Goal: Task Accomplishment & Management: Manage account settings

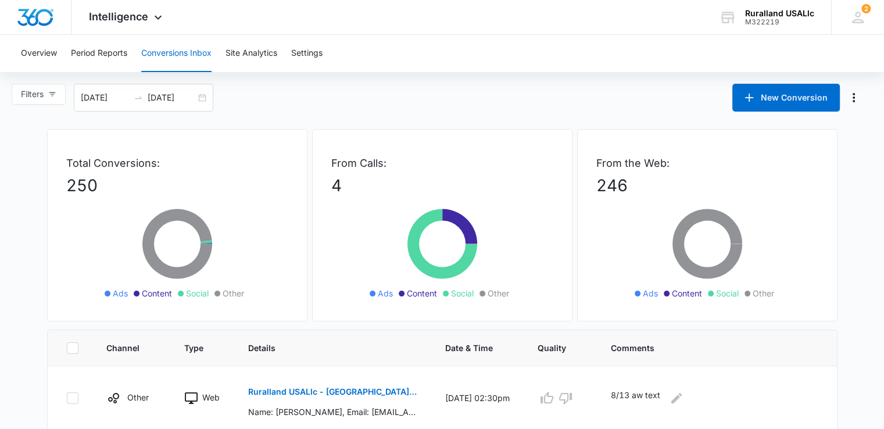
scroll to position [58, 0]
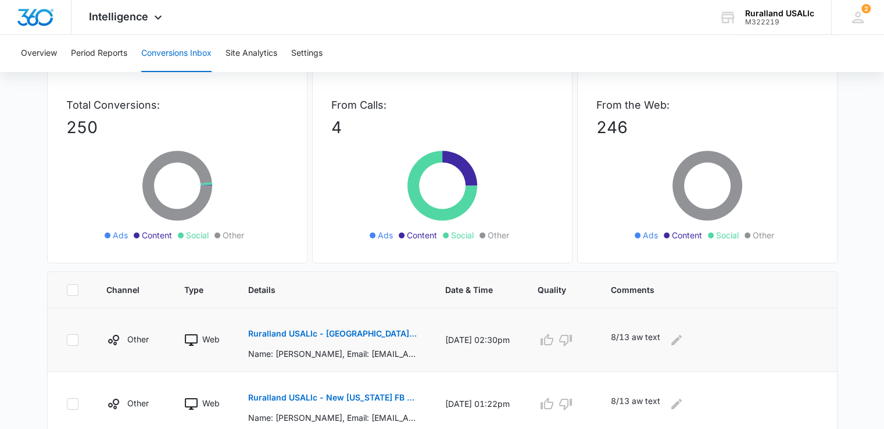
click at [357, 329] on p "Ruralland USALlc - [GEOGRAPHIC_DATA][US_STATE] FB Lead - M360 Notificaion" at bounding box center [332, 333] width 169 height 8
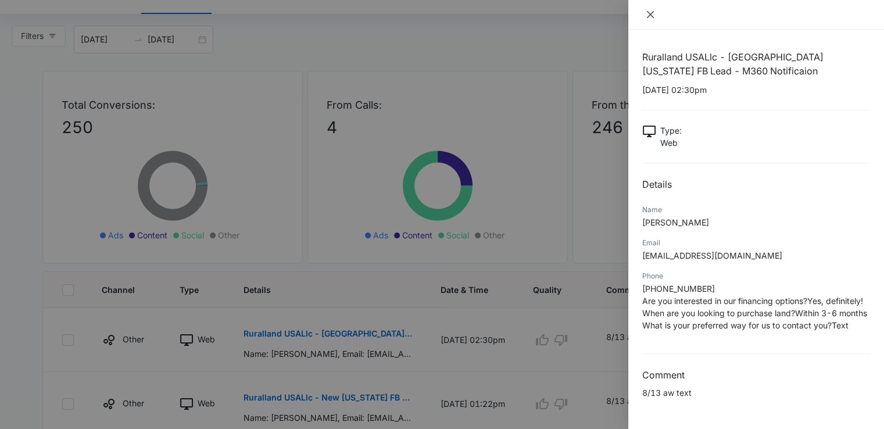
click at [651, 11] on icon "close" at bounding box center [649, 14] width 9 height 9
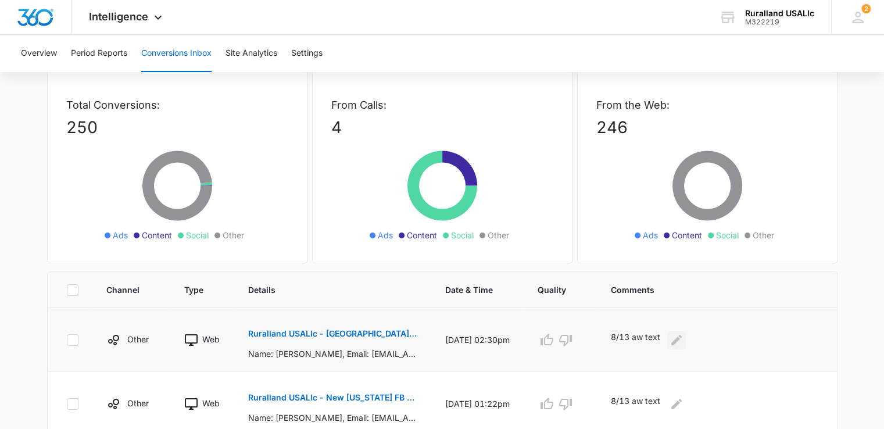
click at [674, 339] on icon "Edit Comments" at bounding box center [676, 340] width 14 height 14
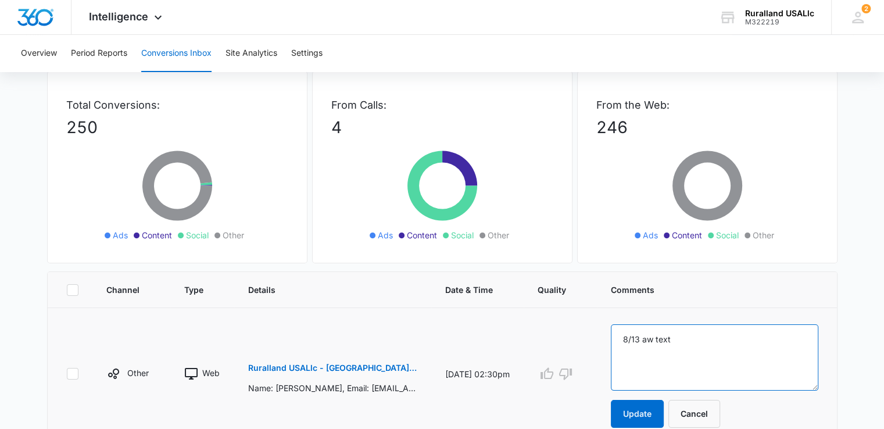
click at [688, 335] on textarea "8/13 aw text" at bounding box center [714, 357] width 207 height 66
click at [767, 342] on textarea "8/13 aw text jk f/u called and lm" at bounding box center [714, 357] width 207 height 66
type textarea "8/13 aw text jk f/u called and lm jk"
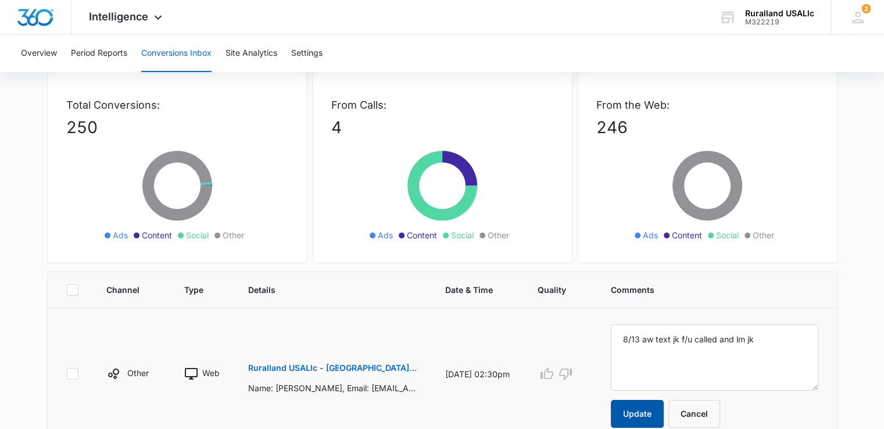
click at [648, 407] on button "Update" at bounding box center [637, 414] width 53 height 28
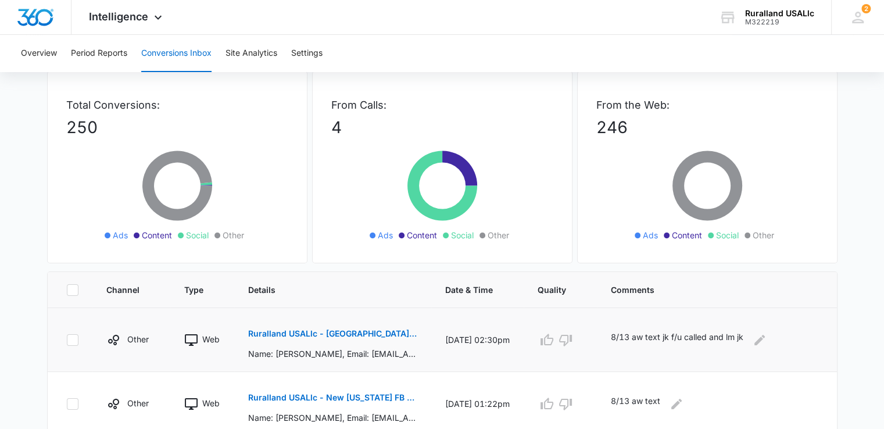
scroll to position [116, 0]
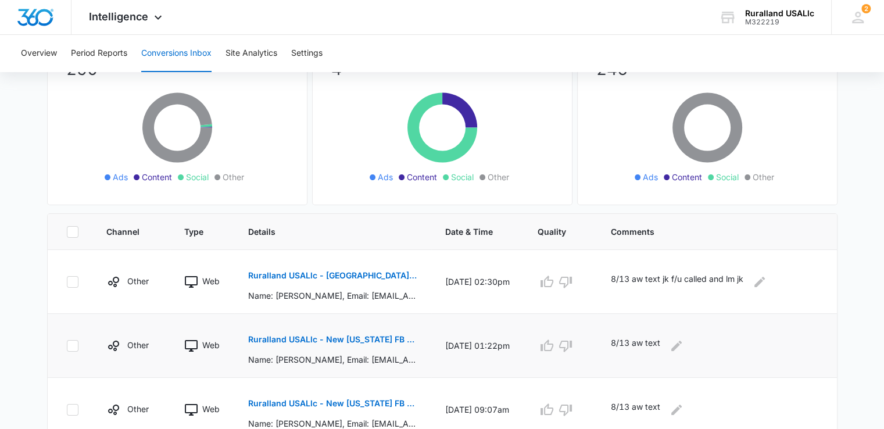
click at [302, 338] on p "Ruralland USALlc - New [US_STATE] FB Lead - M360 Notification" at bounding box center [332, 339] width 169 height 8
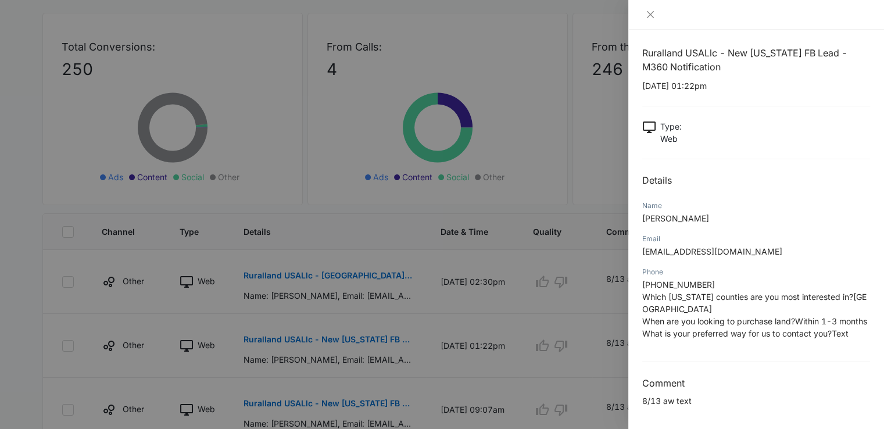
scroll to position [0, 0]
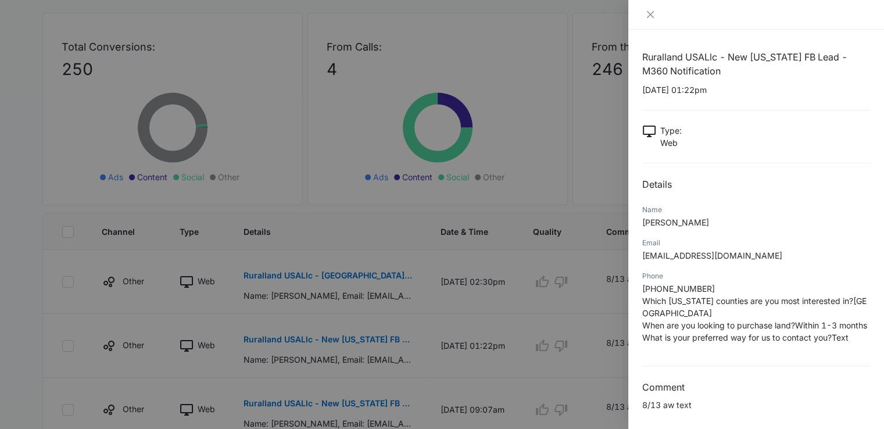
click at [668, 284] on span "[PHONE_NUMBER]" at bounding box center [678, 288] width 73 height 10
click at [651, 12] on icon "close" at bounding box center [649, 14] width 9 height 9
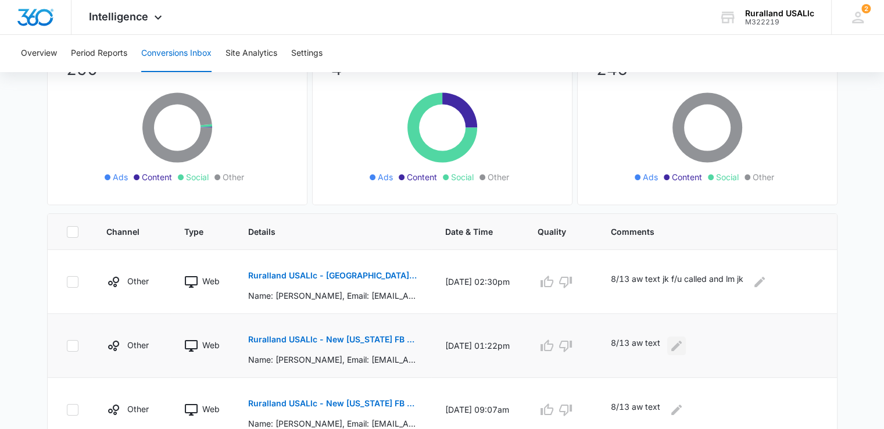
click at [678, 342] on icon "Edit Comments" at bounding box center [676, 346] width 14 height 14
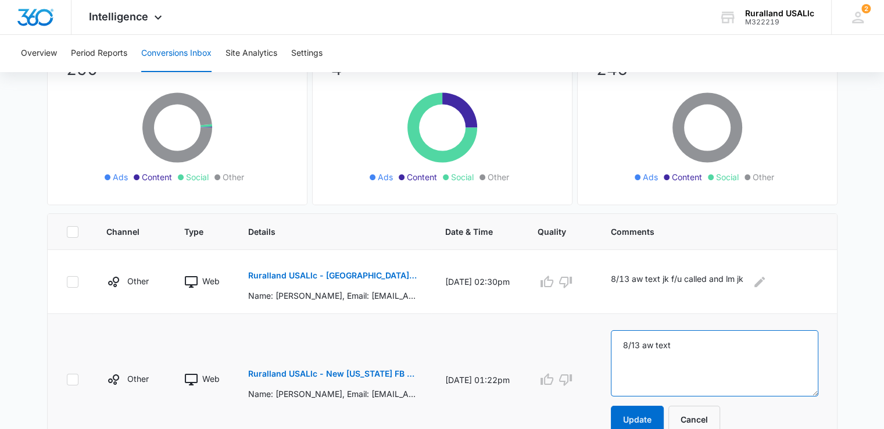
click at [683, 346] on textarea "8/13 aw text" at bounding box center [714, 363] width 207 height 66
type textarea "8/13 aw text jk called lm"
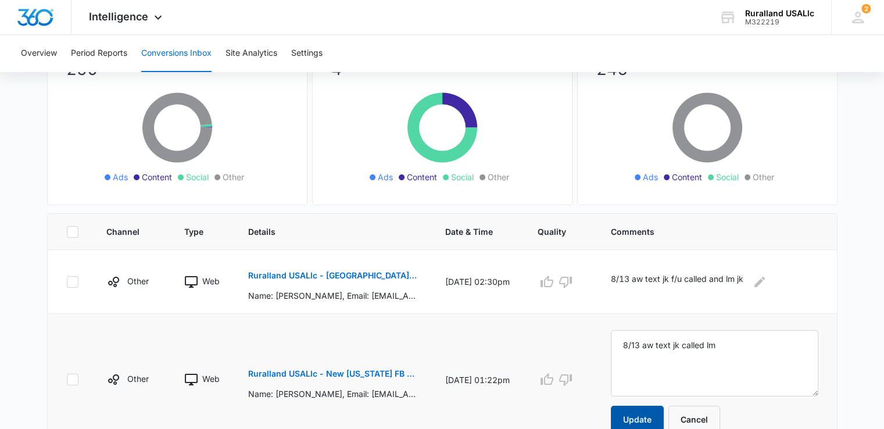
click at [649, 411] on button "Update" at bounding box center [637, 419] width 53 height 28
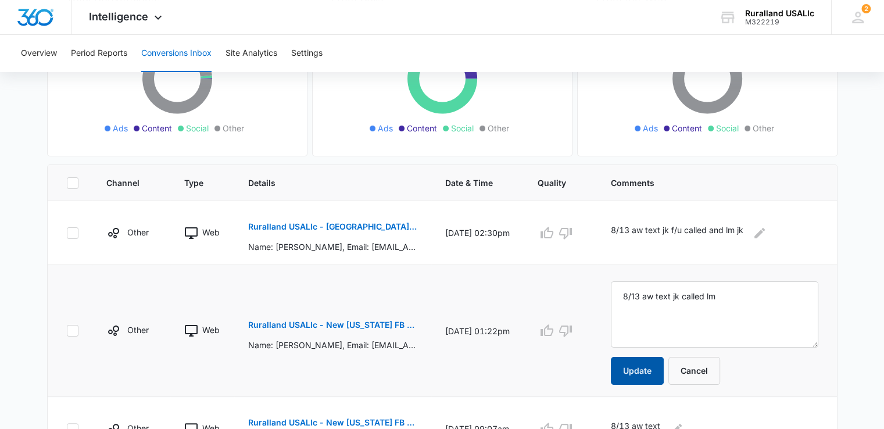
scroll to position [174, 0]
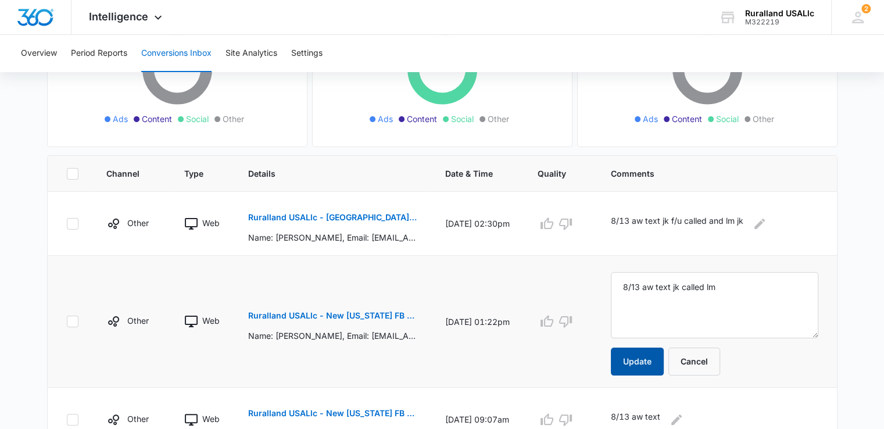
click at [637, 354] on button "Update" at bounding box center [637, 361] width 53 height 28
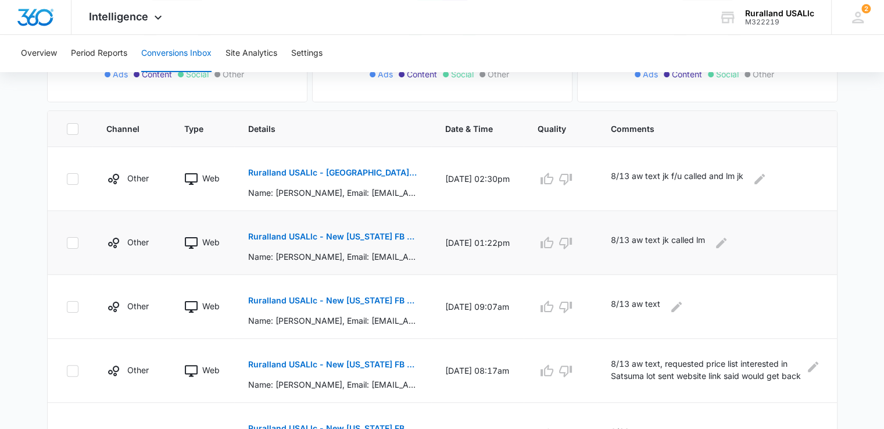
scroll to position [290, 0]
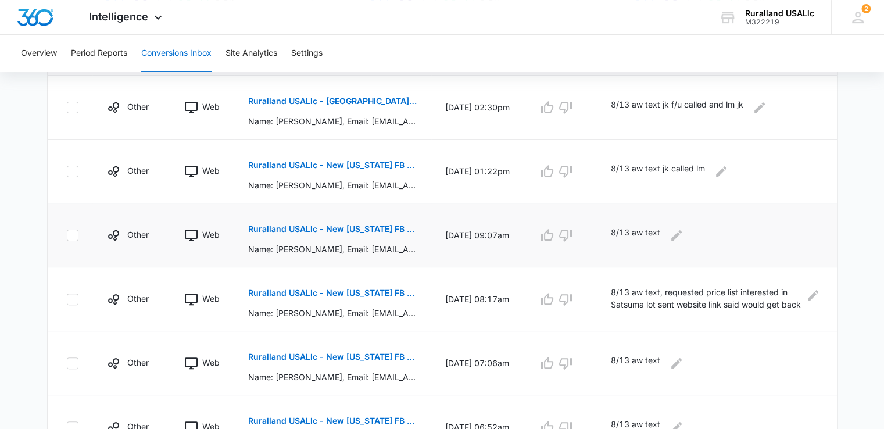
click at [372, 228] on p "Ruralland USALlc - New [US_STATE] FB Lead - M360 Notification" at bounding box center [332, 229] width 169 height 8
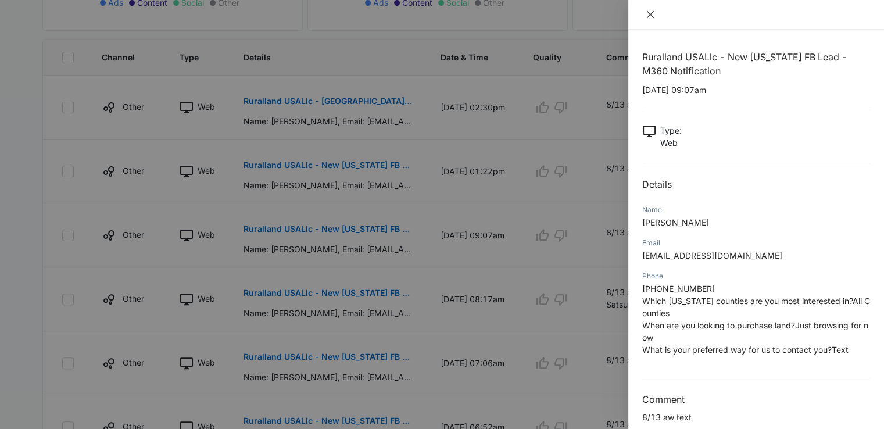
click at [651, 11] on icon "close" at bounding box center [649, 14] width 9 height 9
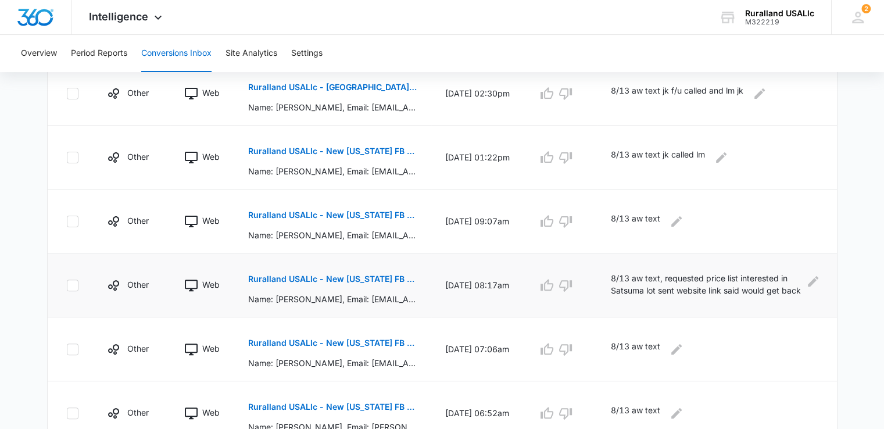
scroll to position [349, 0]
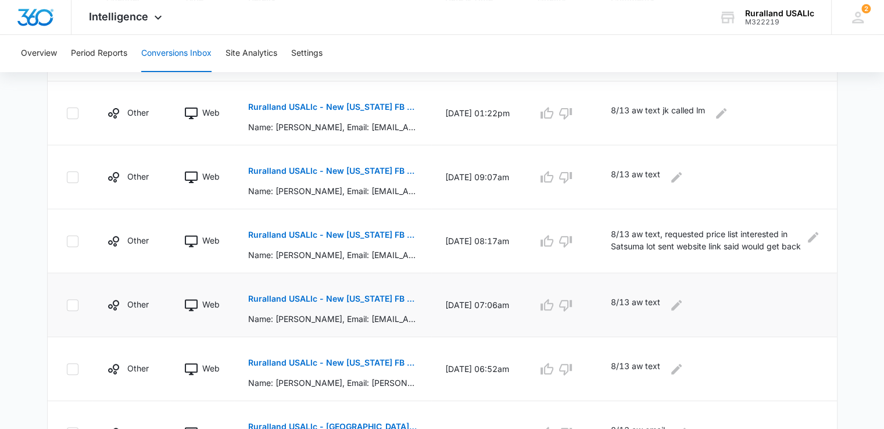
click at [386, 295] on p "Ruralland USALlc - New [US_STATE] FB Lead - M360 Notification" at bounding box center [332, 299] width 169 height 8
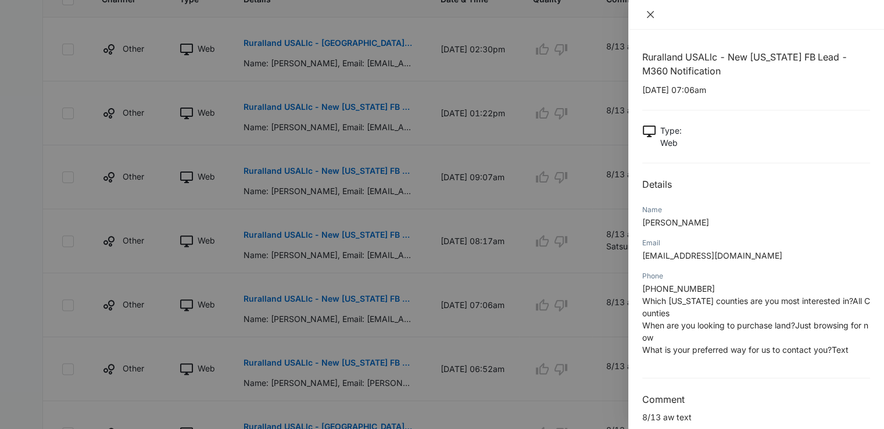
click at [649, 15] on icon "close" at bounding box center [650, 14] width 7 height 7
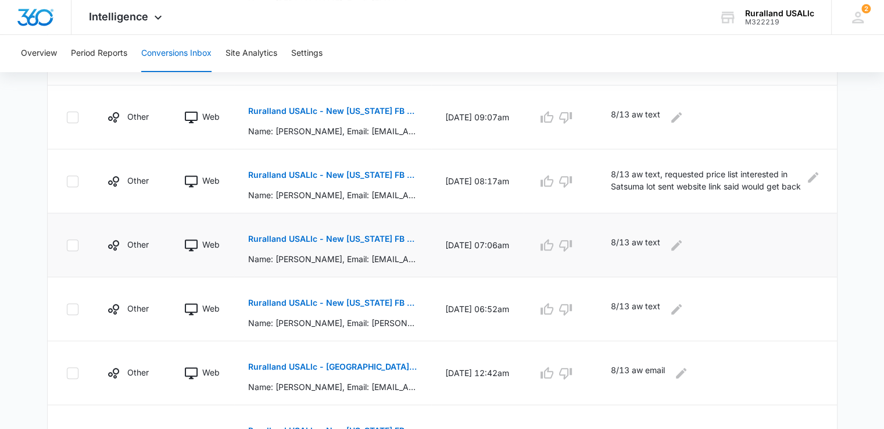
scroll to position [465, 0]
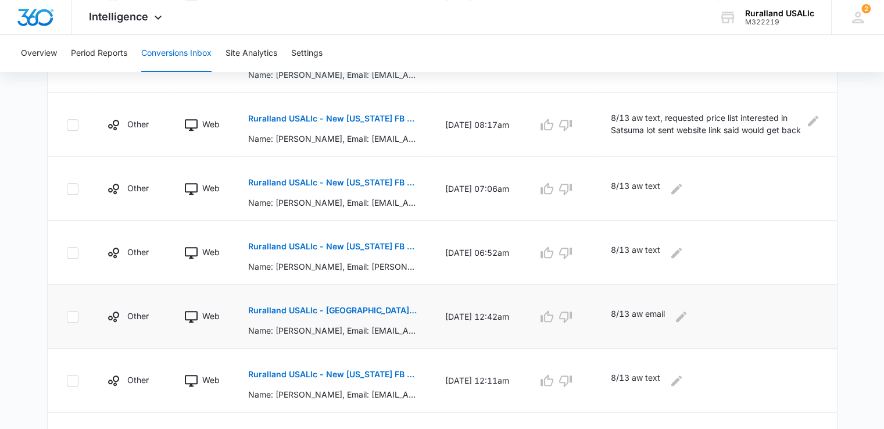
click at [378, 311] on p "Ruralland USALlc - [GEOGRAPHIC_DATA][US_STATE] FB Lead - M360 Notificaion" at bounding box center [332, 310] width 169 height 8
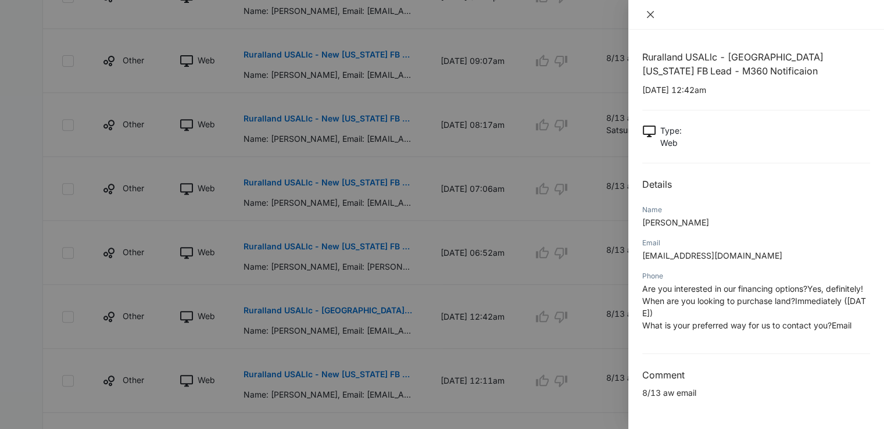
click at [646, 11] on icon "close" at bounding box center [649, 14] width 9 height 9
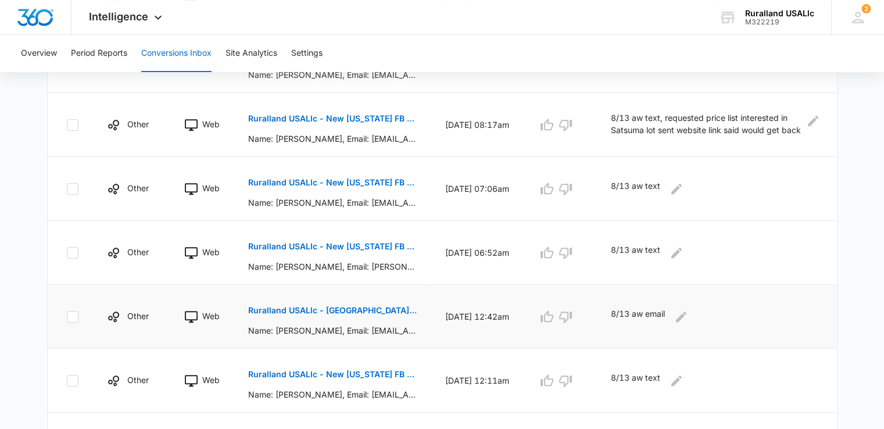
click at [385, 304] on button "Ruralland USALlc - [GEOGRAPHIC_DATA][US_STATE] FB Lead - M360 Notificaion" at bounding box center [332, 310] width 169 height 28
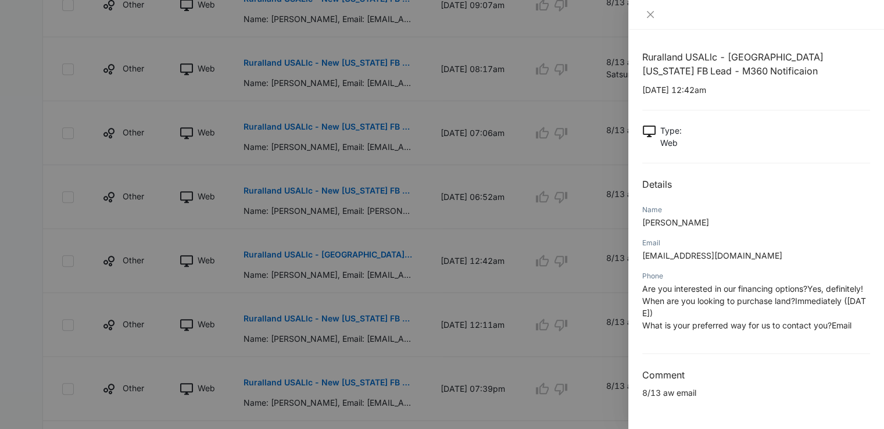
scroll to position [523, 0]
click at [648, 9] on button "Close" at bounding box center [650, 14] width 16 height 10
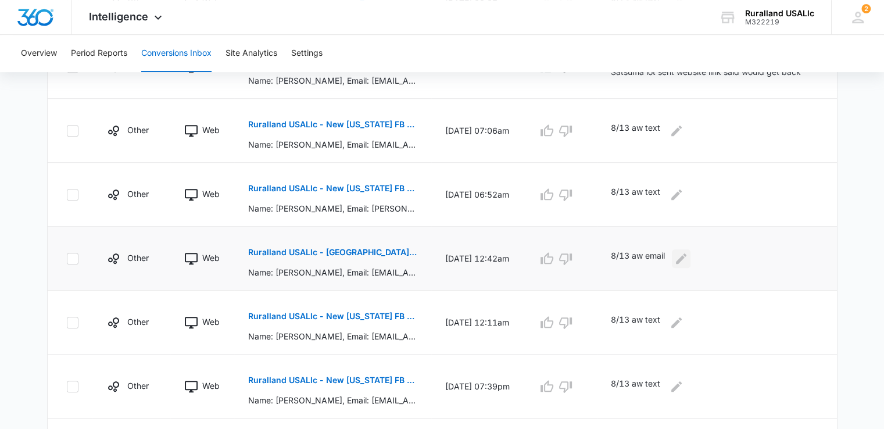
click at [686, 257] on icon "Edit Comments" at bounding box center [681, 258] width 10 height 10
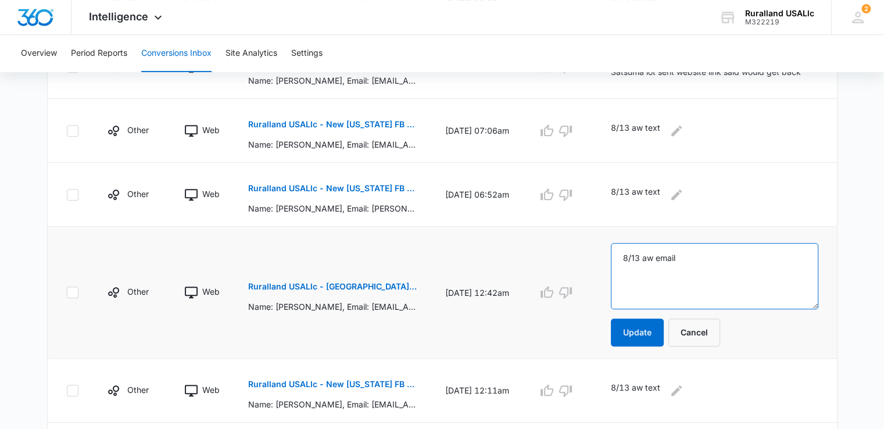
click at [695, 257] on textarea "8/13 aw email" at bounding box center [714, 276] width 207 height 66
type textarea "8/13 aw email [PERSON_NAME] email also"
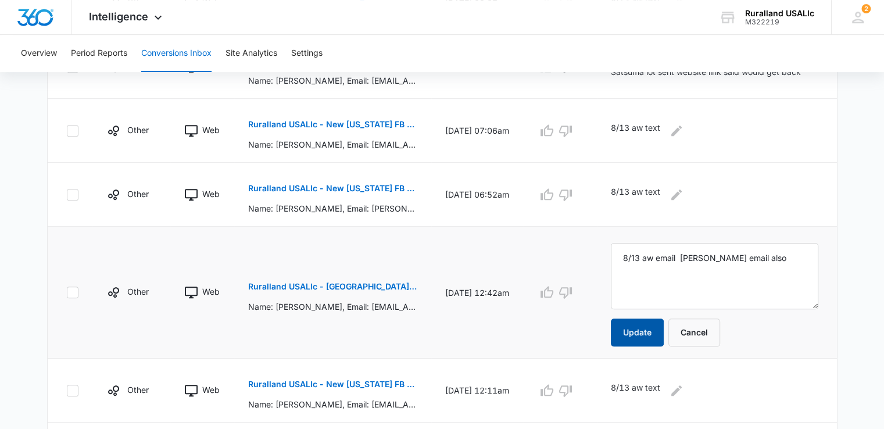
click at [652, 338] on button "Update" at bounding box center [637, 332] width 53 height 28
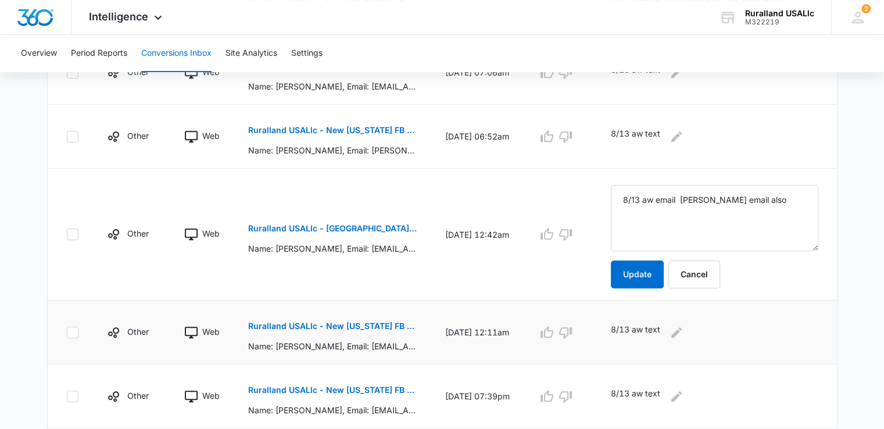
click at [346, 322] on p "Ruralland USALlc - New [US_STATE] FB Lead - M360 Notification" at bounding box center [332, 326] width 169 height 8
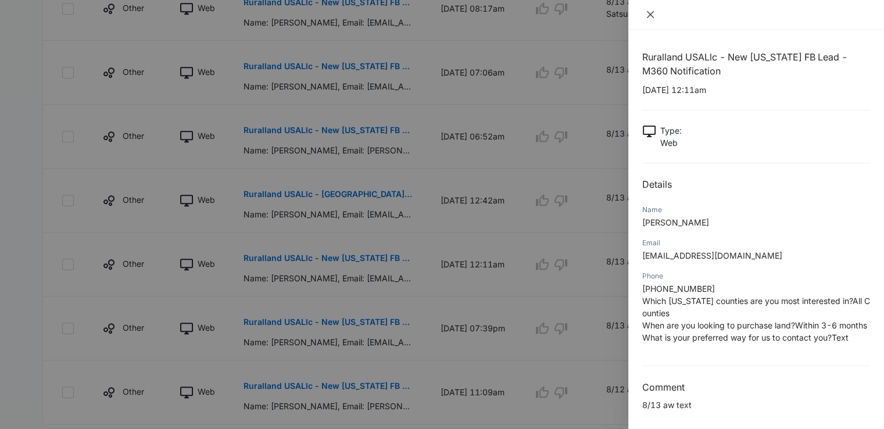
click at [652, 9] on button "Close" at bounding box center [650, 14] width 16 height 10
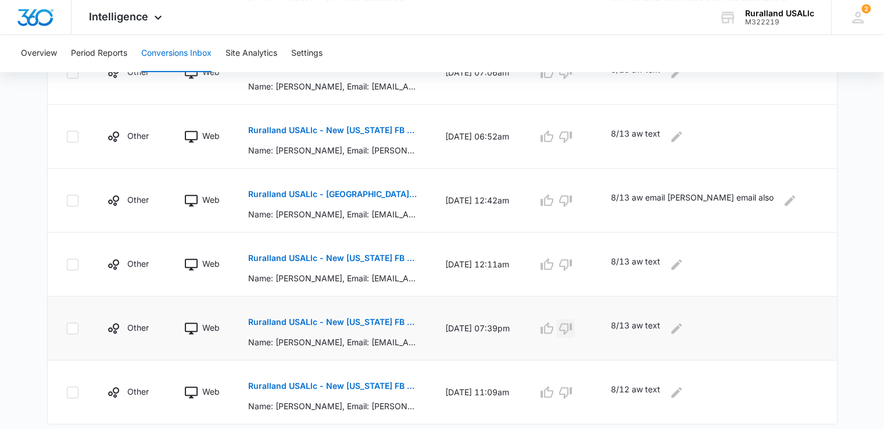
scroll to position [611, 0]
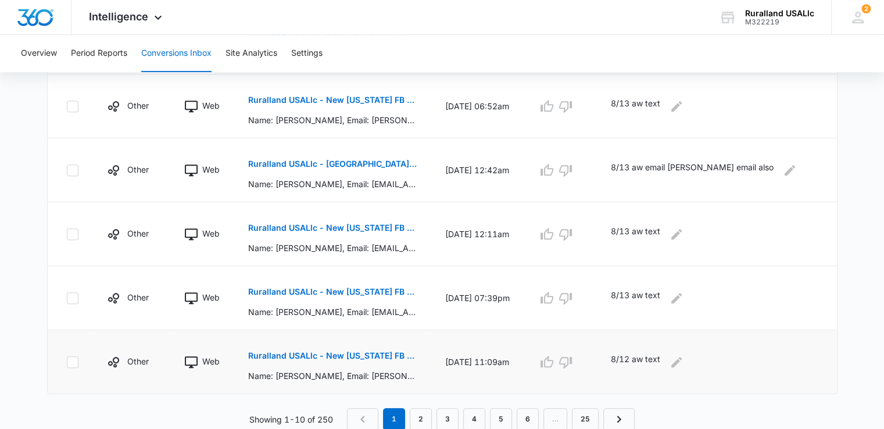
click at [349, 353] on p "Ruralland USALlc - New [US_STATE] FB Lead - M360 Notification" at bounding box center [332, 355] width 169 height 8
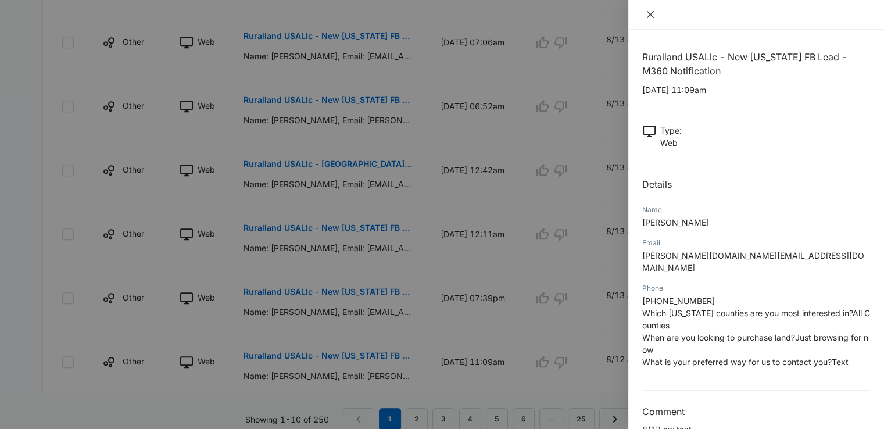
click at [651, 12] on icon "close" at bounding box center [649, 14] width 9 height 9
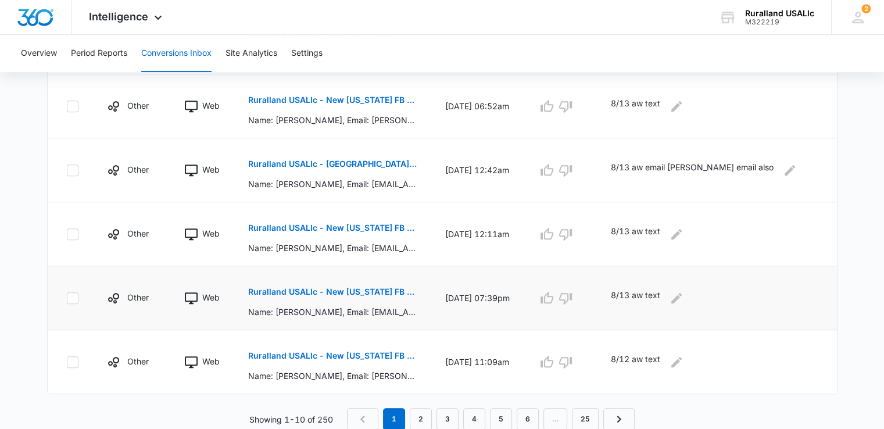
click at [372, 289] on p "Ruralland USALlc - New [US_STATE] FB Lead - M360 Notification" at bounding box center [332, 292] width 169 height 8
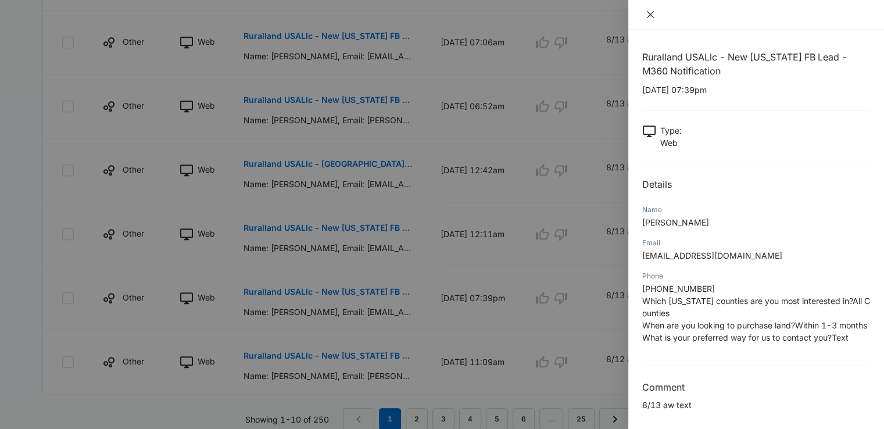
click at [649, 15] on icon "close" at bounding box center [649, 14] width 9 height 9
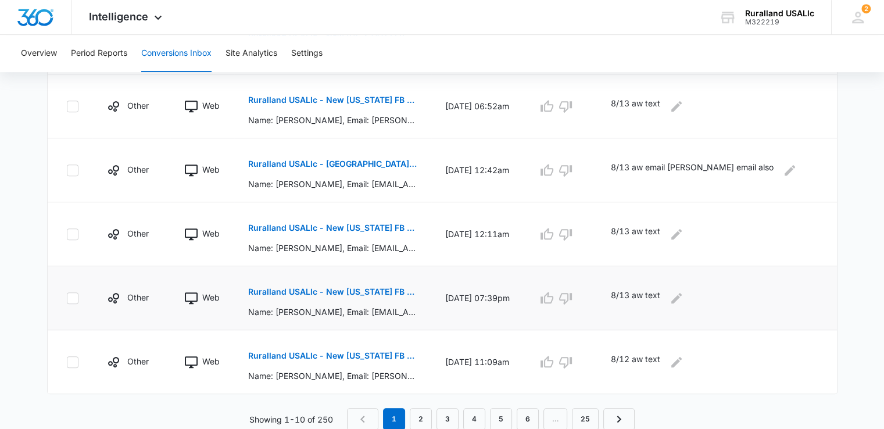
click at [344, 290] on p "Ruralland USALlc - New [US_STATE] FB Lead - M360 Notification" at bounding box center [332, 292] width 169 height 8
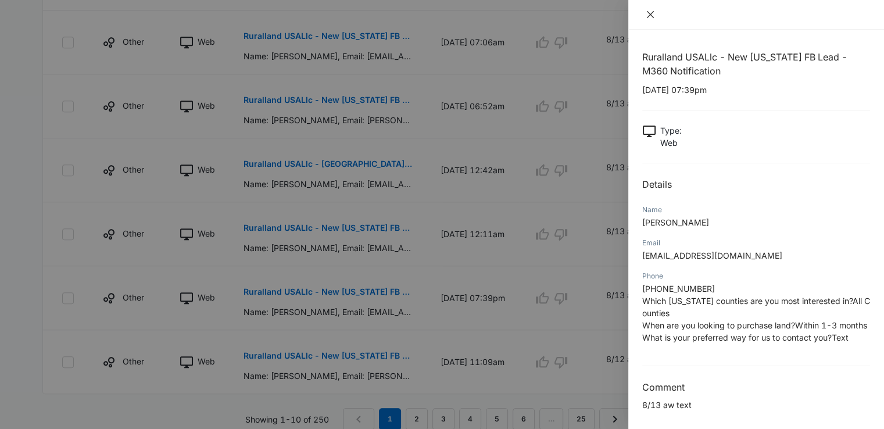
click at [651, 12] on icon "close" at bounding box center [649, 14] width 9 height 9
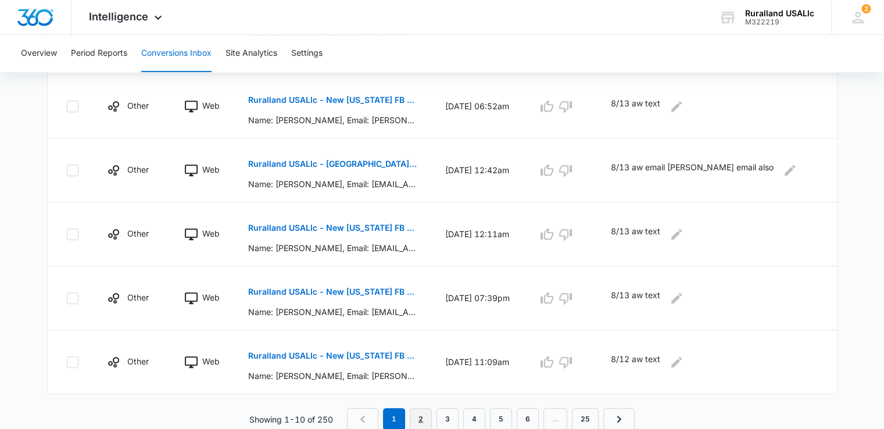
click at [422, 416] on link "2" at bounding box center [421, 419] width 22 height 22
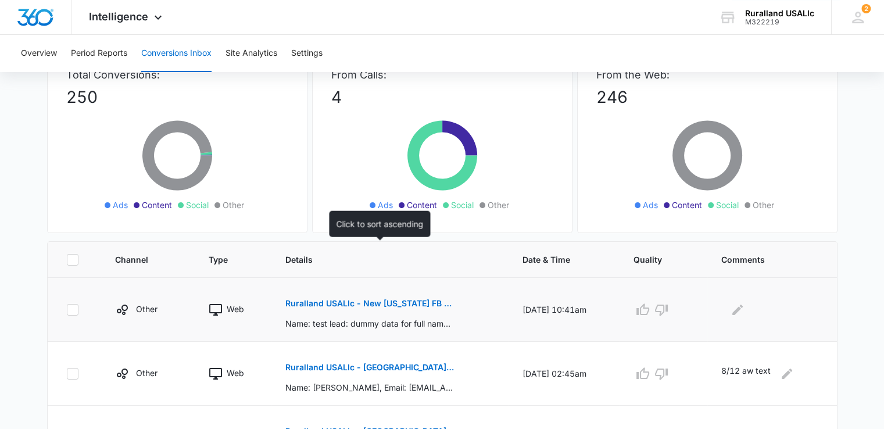
scroll to position [116, 0]
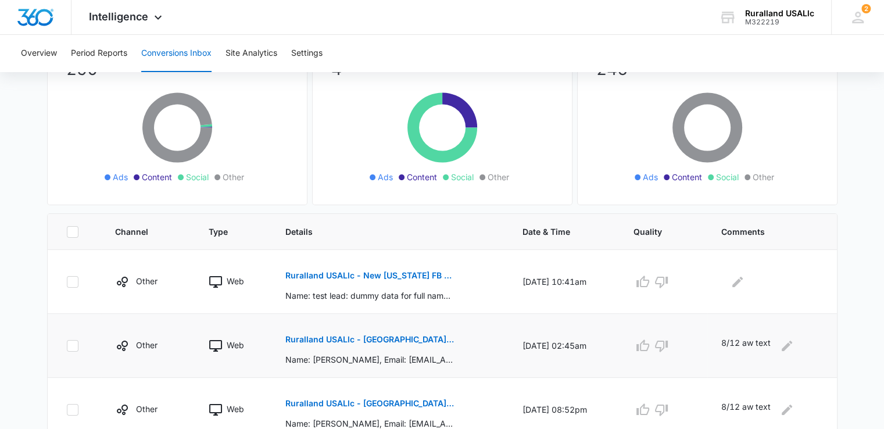
click at [370, 339] on p "Ruralland USALlc - [GEOGRAPHIC_DATA][US_STATE] FB Lead - M360 Notificaion" at bounding box center [369, 339] width 169 height 8
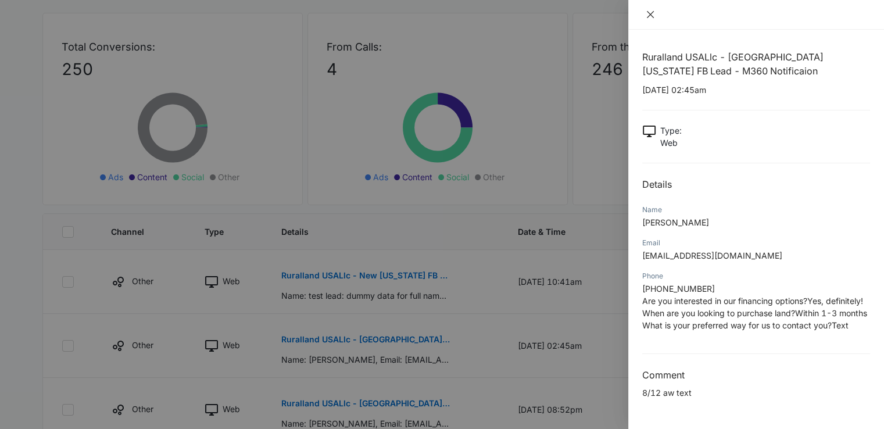
click at [652, 10] on icon "close" at bounding box center [649, 14] width 9 height 9
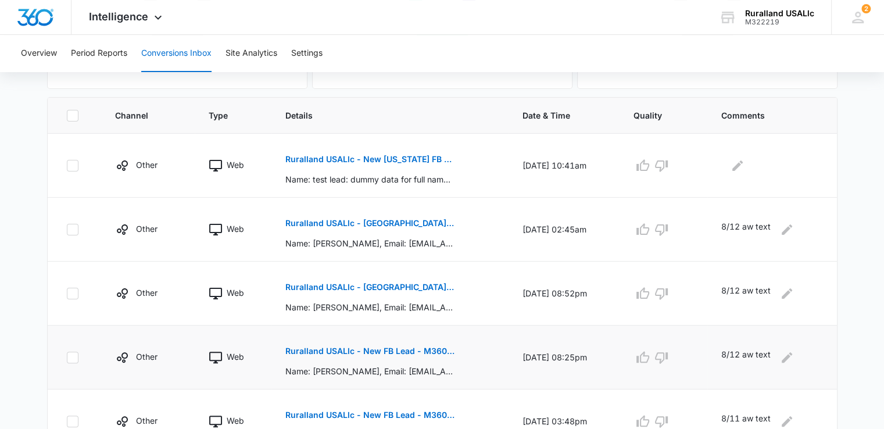
scroll to position [407, 0]
